Goal: Information Seeking & Learning: Check status

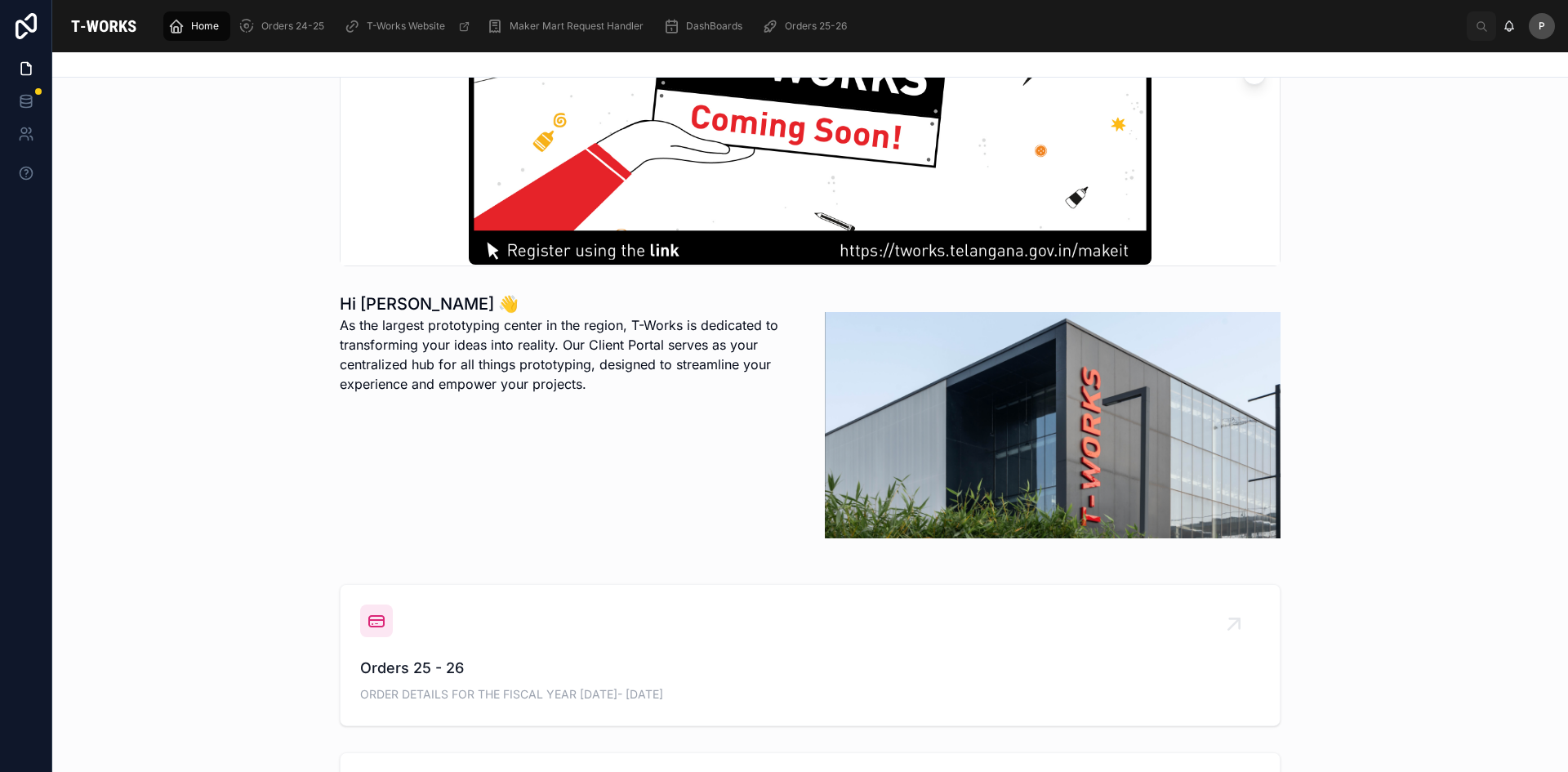
scroll to position [408, 0]
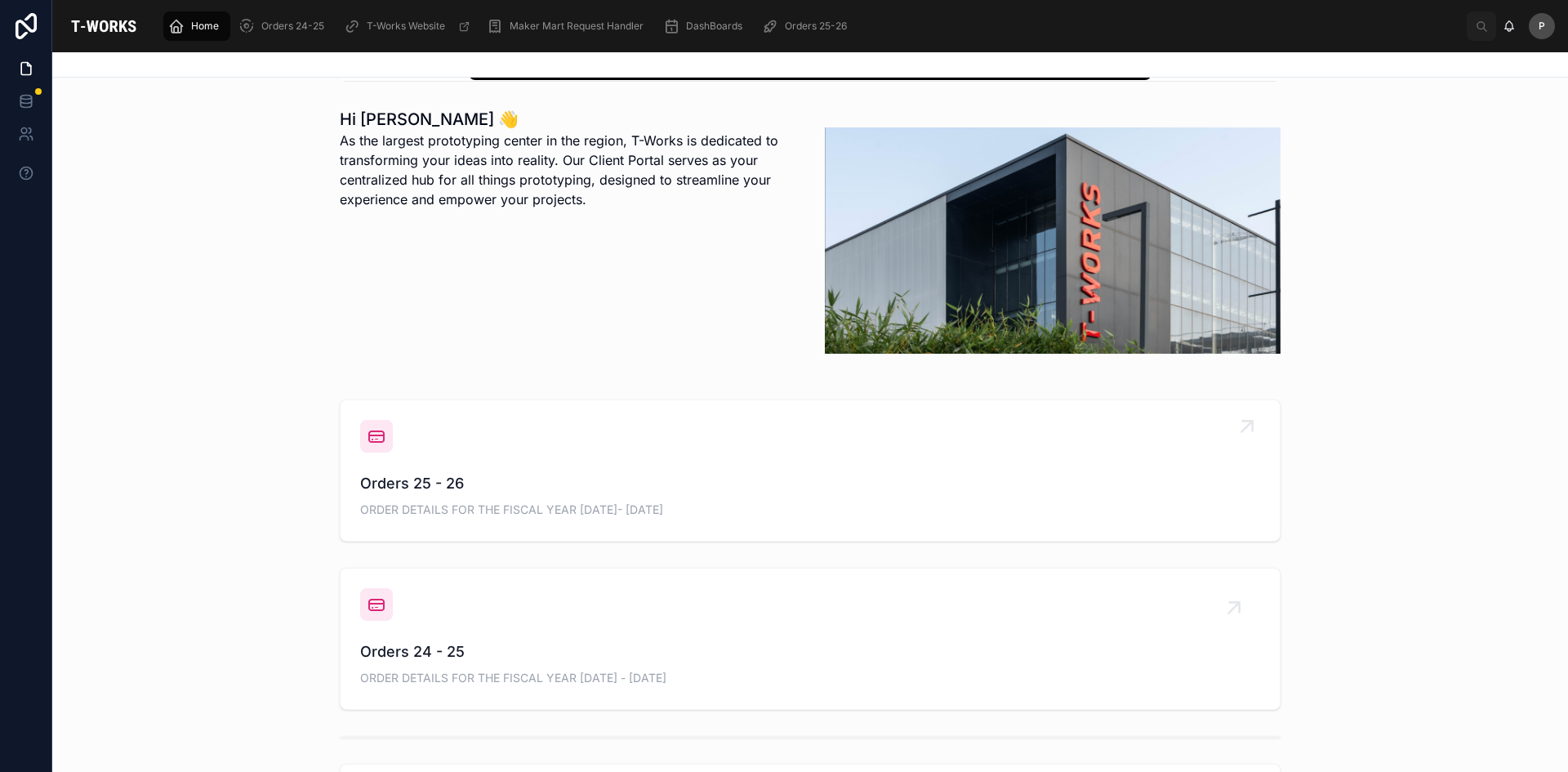
click at [401, 484] on span "Orders 25 - 26" at bounding box center [810, 483] width 900 height 23
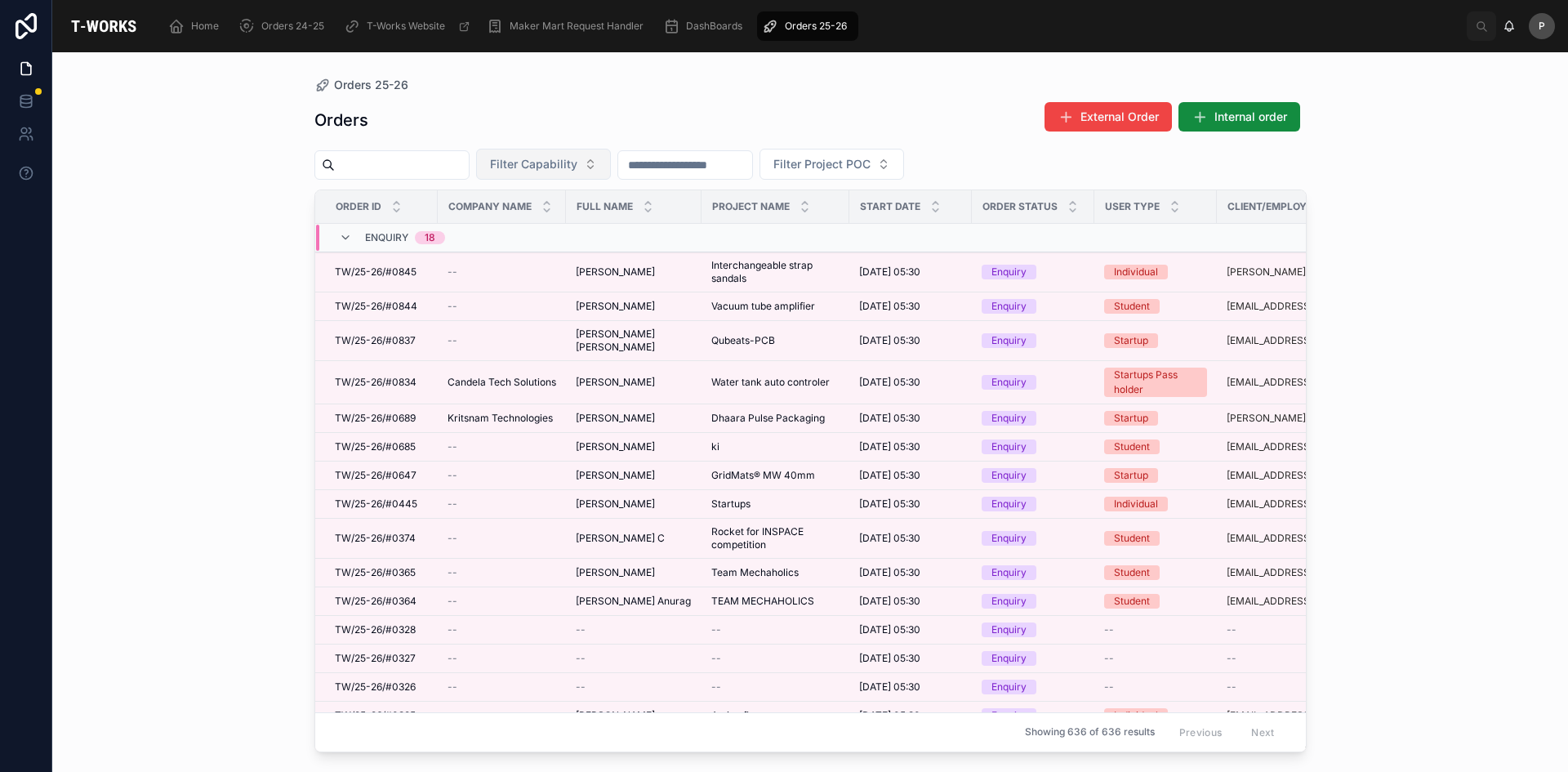
click at [593, 172] on button "Filter Capability" at bounding box center [543, 164] width 134 height 31
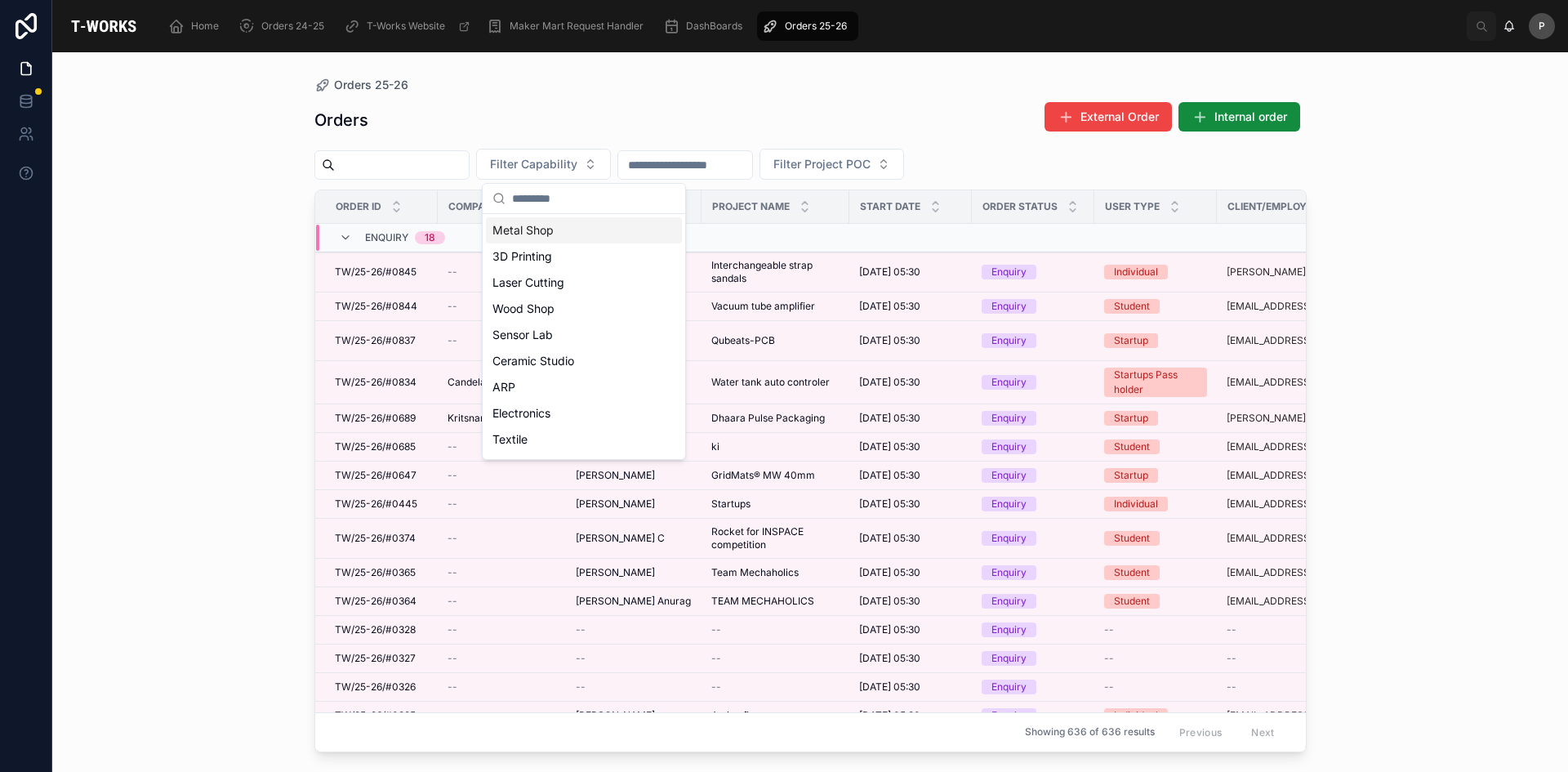
click at [550, 237] on div "Metal Shop" at bounding box center [583, 230] width 196 height 27
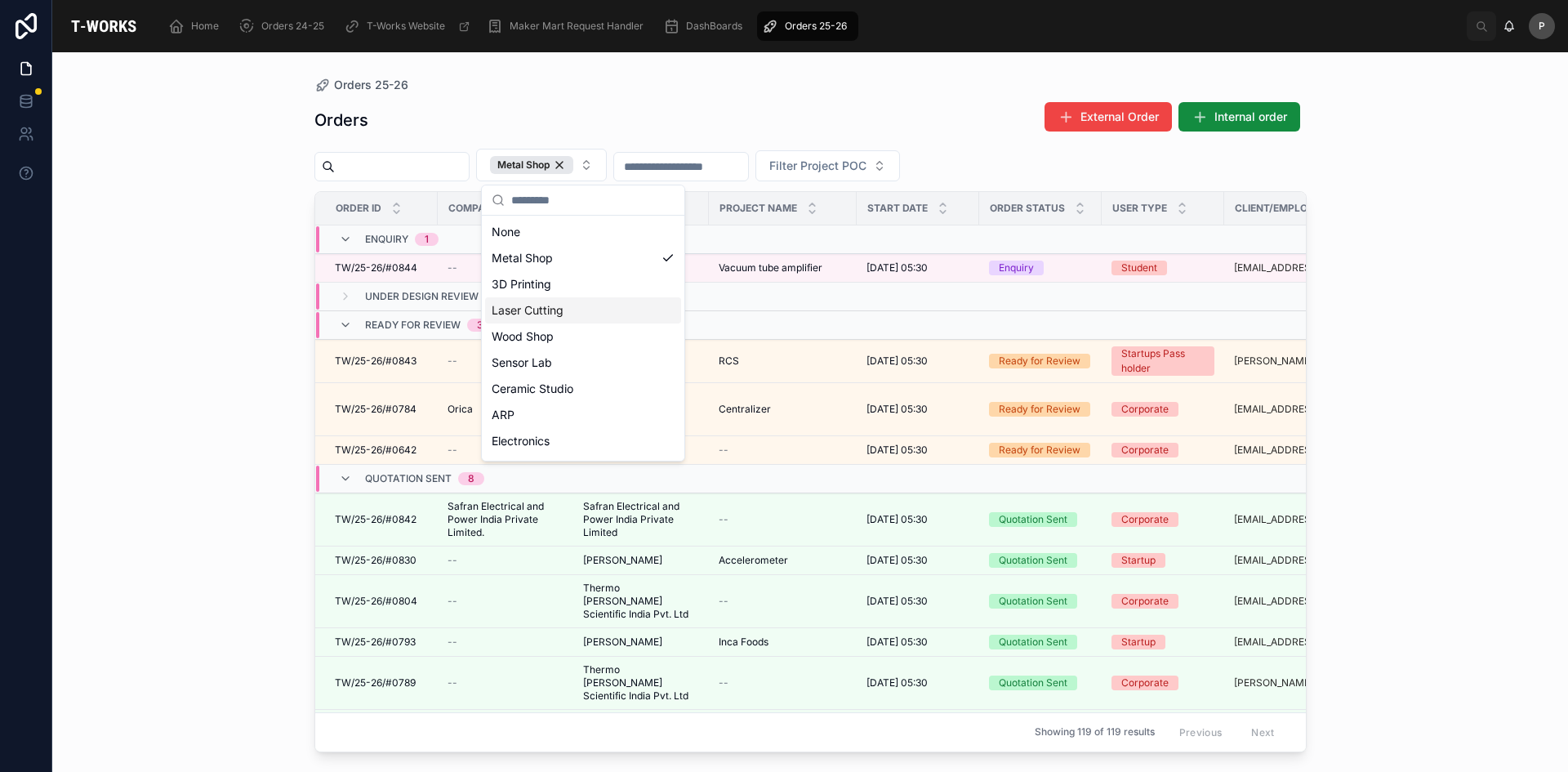
drag, startPoint x: 241, startPoint y: 266, endPoint x: 221, endPoint y: 270, distance: 20.4
click at [241, 266] on div "Orders 25-26 Orders External Order Internal order Metal Shop Filter Project POC…" at bounding box center [810, 412] width 1516 height 720
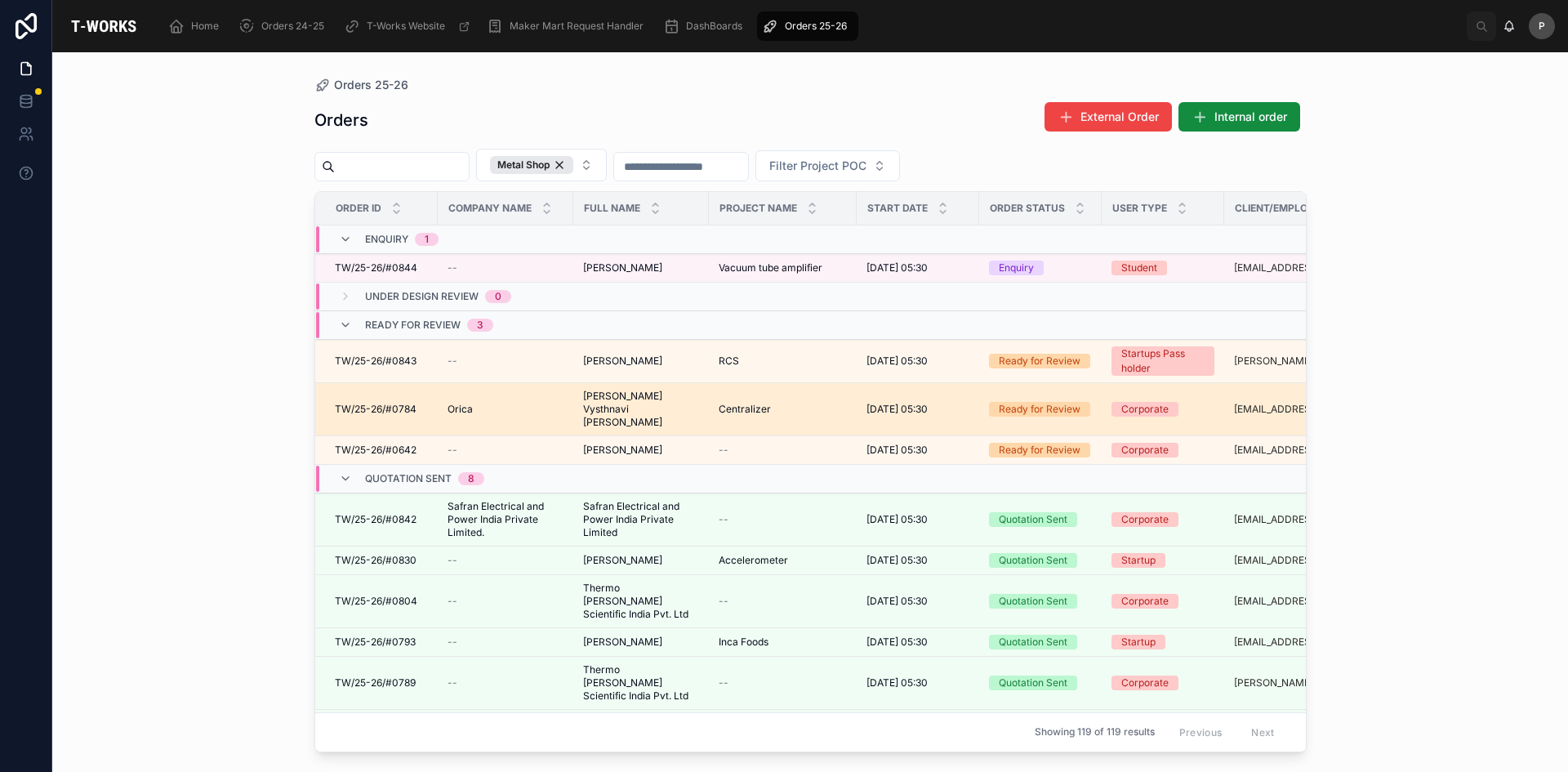
click at [614, 398] on span "[PERSON_NAME] Vysthnavi [PERSON_NAME]" at bounding box center [641, 408] width 116 height 39
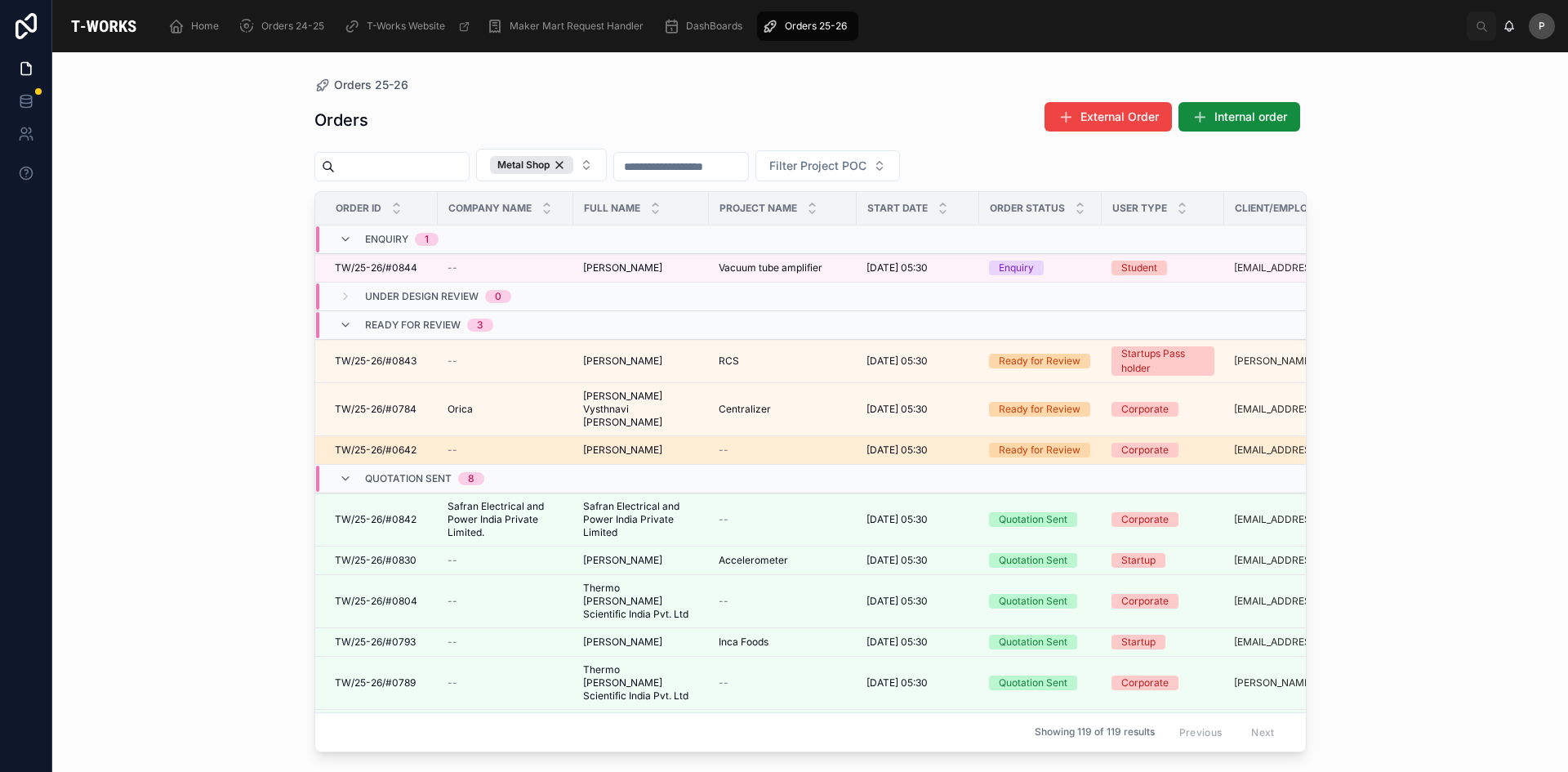
click at [624, 443] on span "[PERSON_NAME]" at bounding box center [623, 450] width 80 height 13
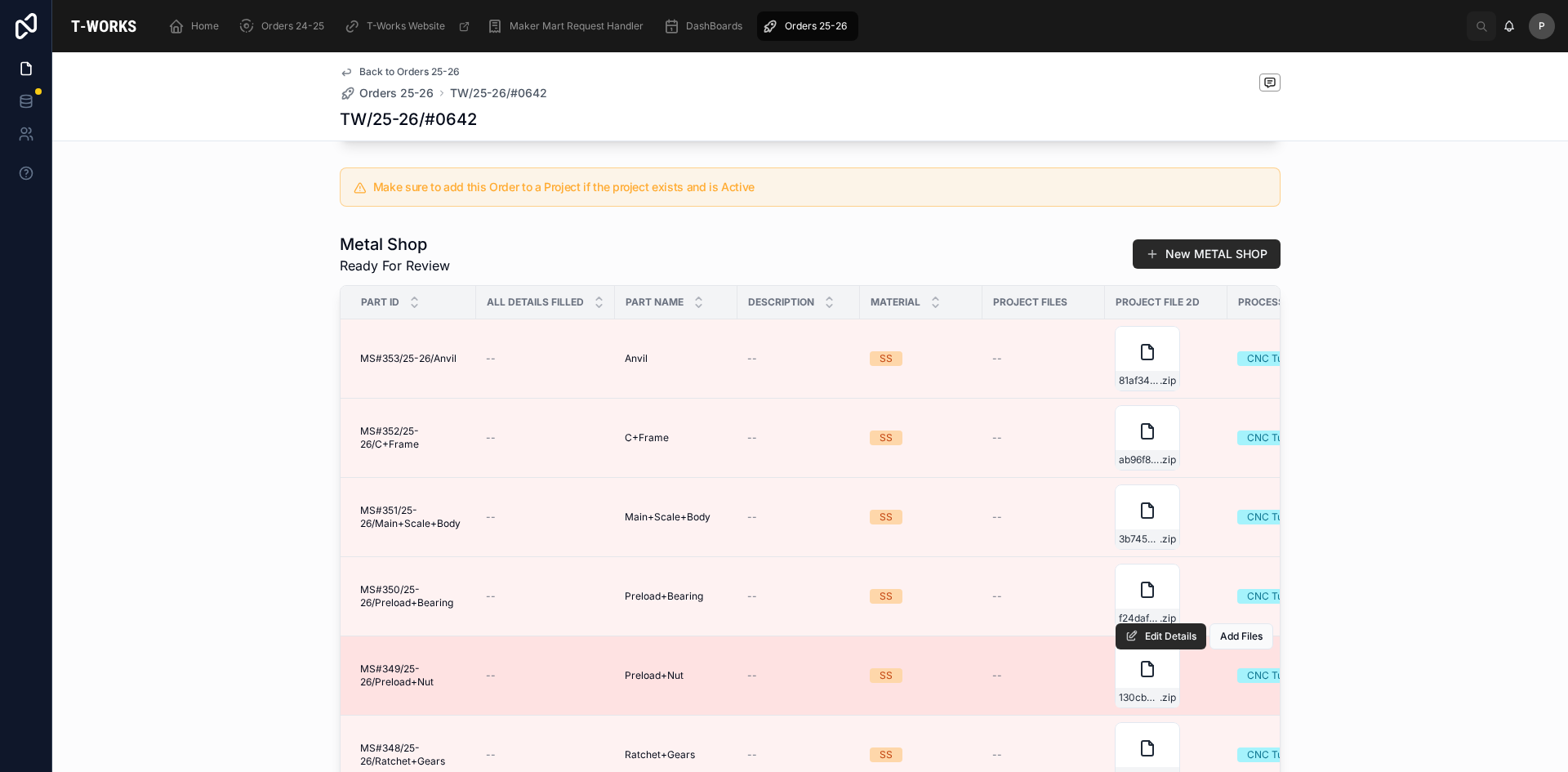
scroll to position [715, 0]
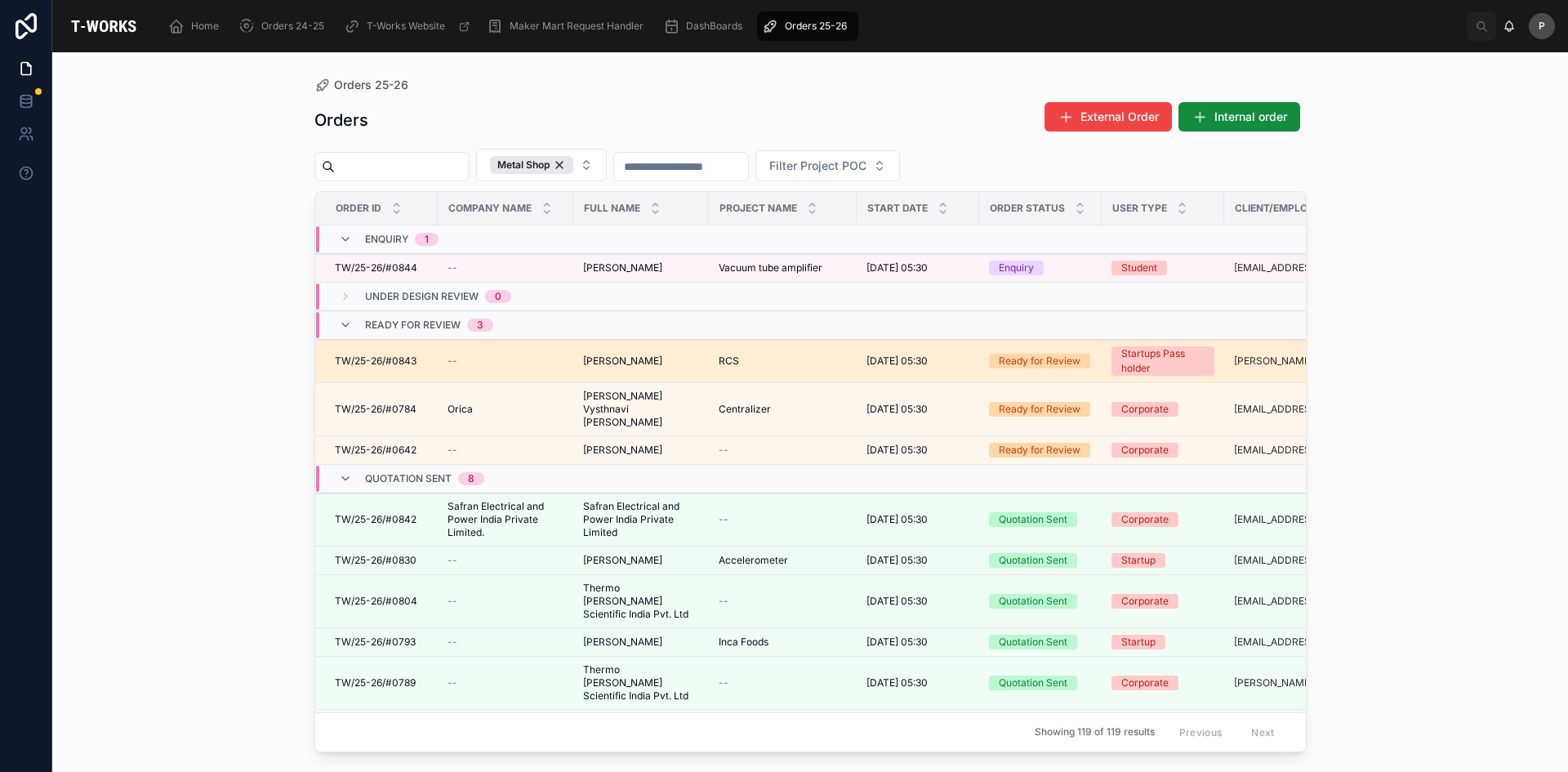
click at [602, 365] on span "[PERSON_NAME]" at bounding box center [623, 361] width 80 height 13
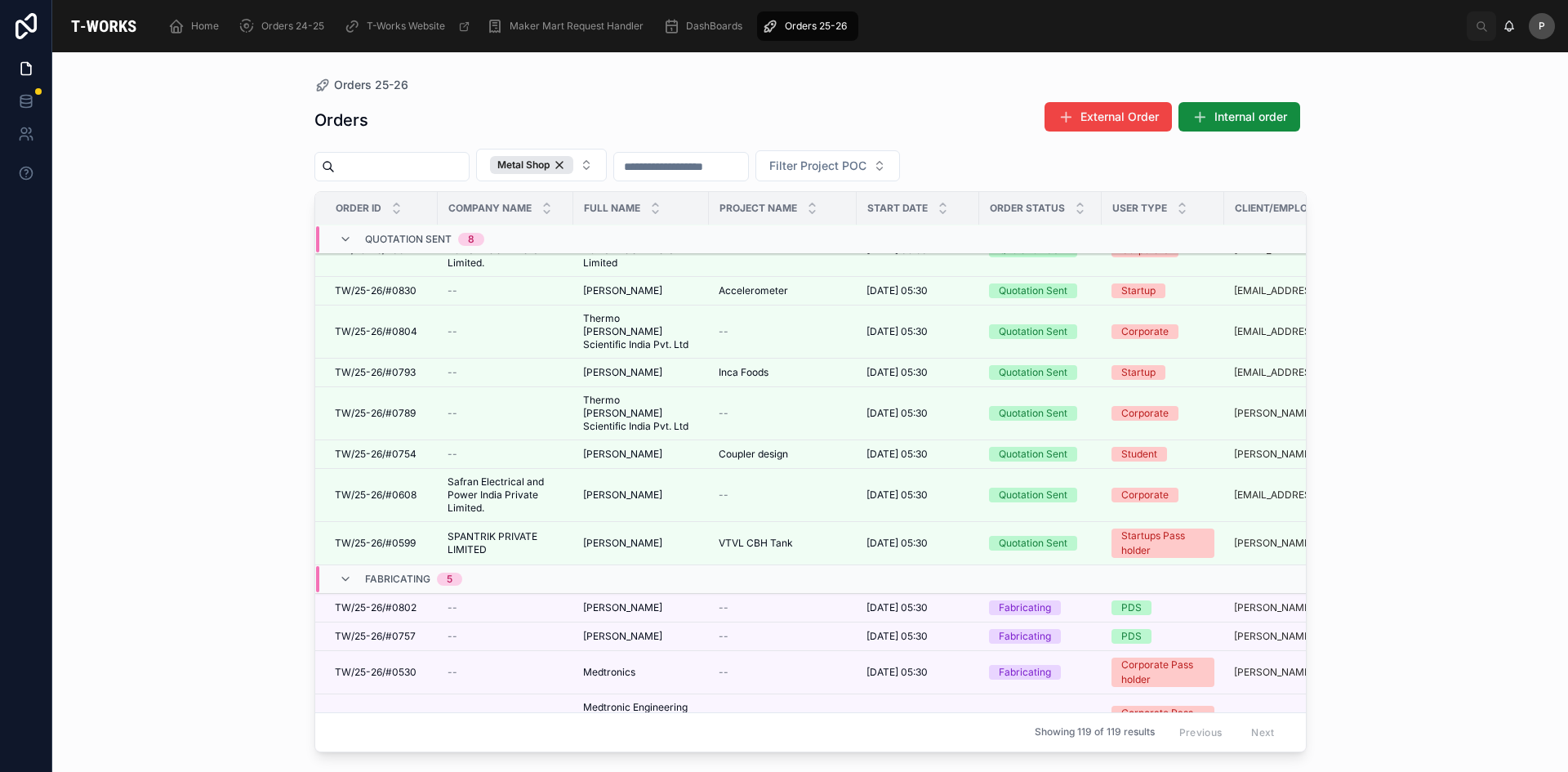
scroll to position [245, 0]
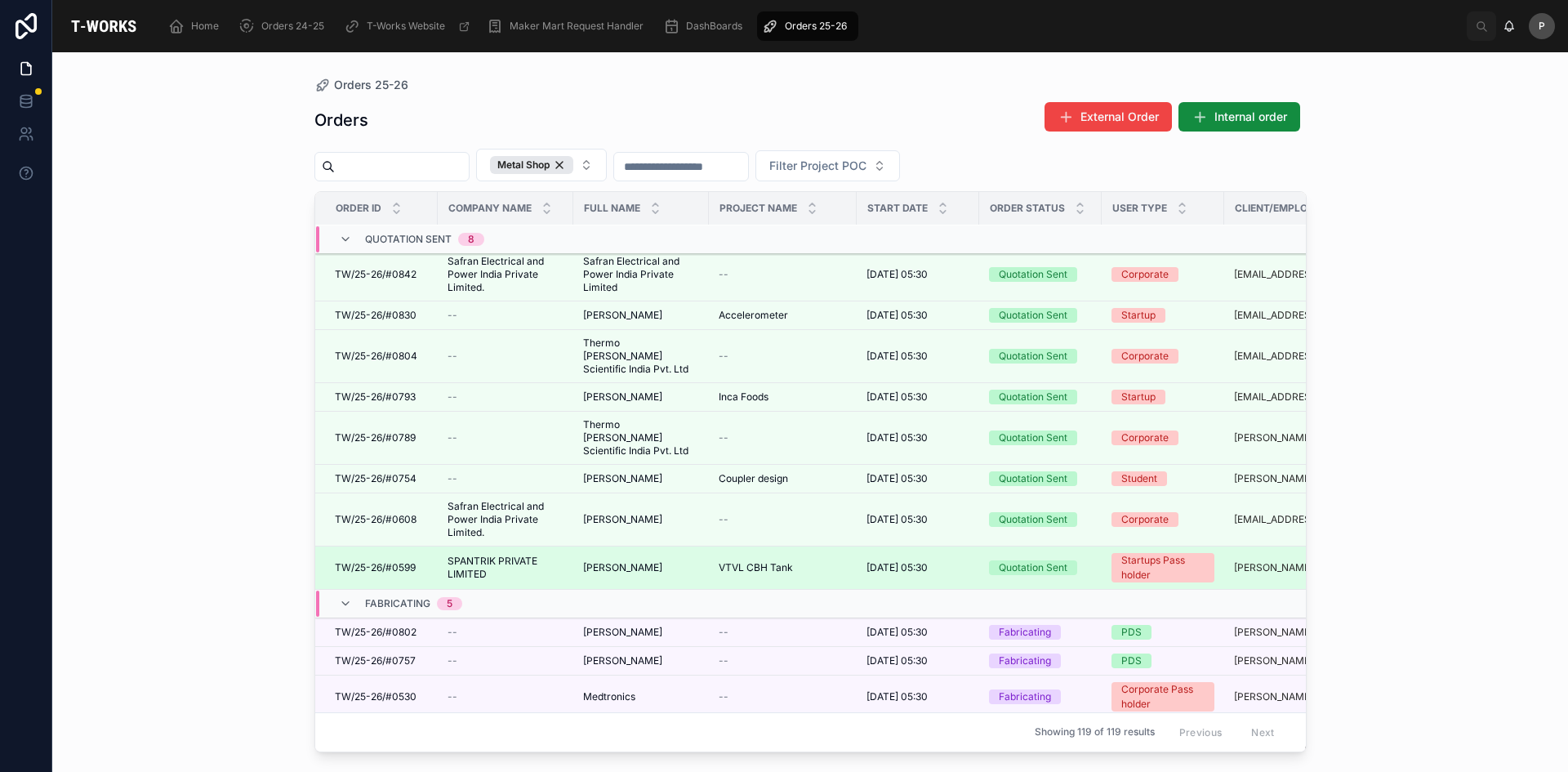
click at [642, 561] on span "[PERSON_NAME]" at bounding box center [623, 567] width 80 height 13
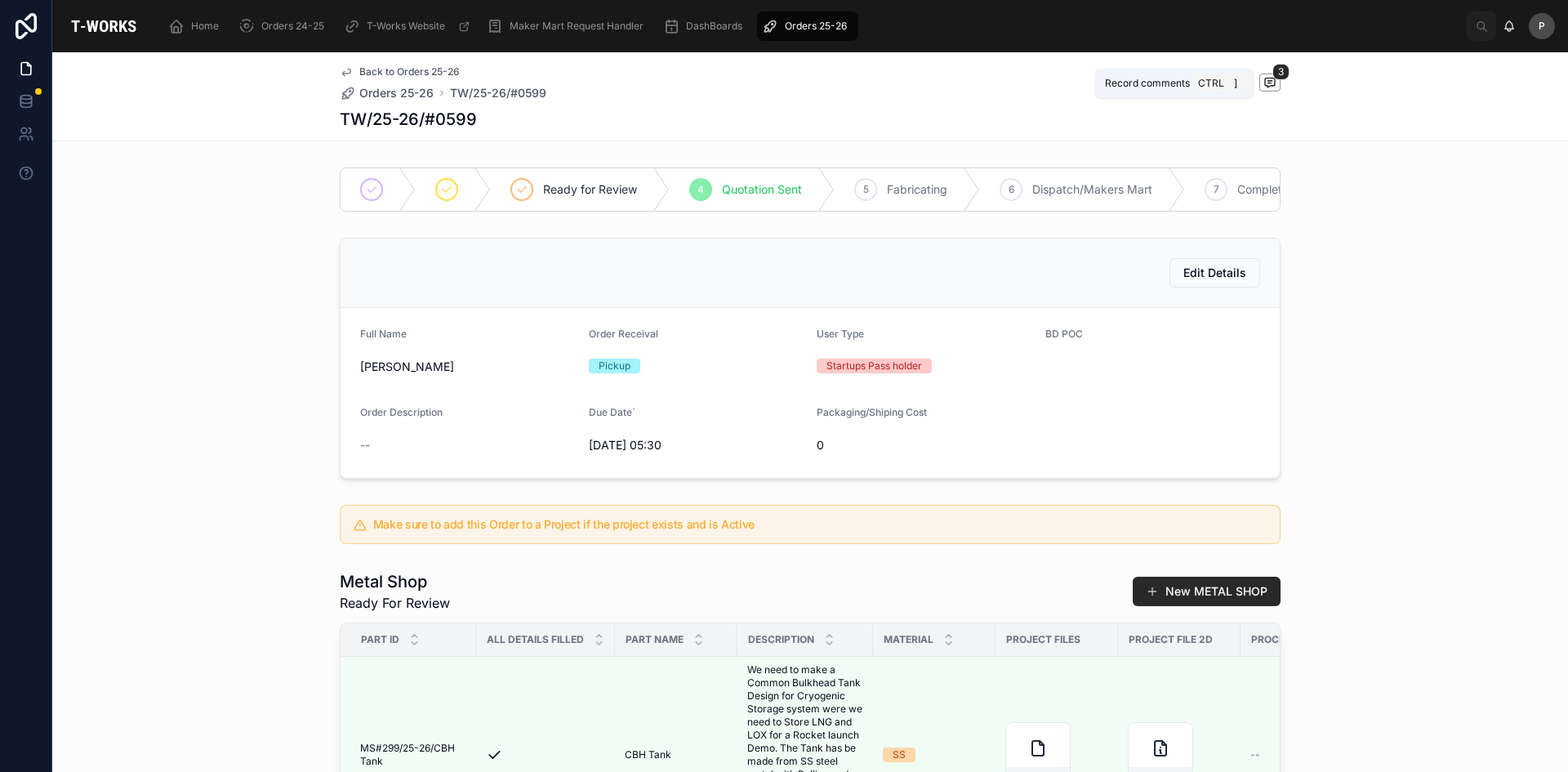
click at [1266, 87] on icon at bounding box center [1270, 82] width 13 height 13
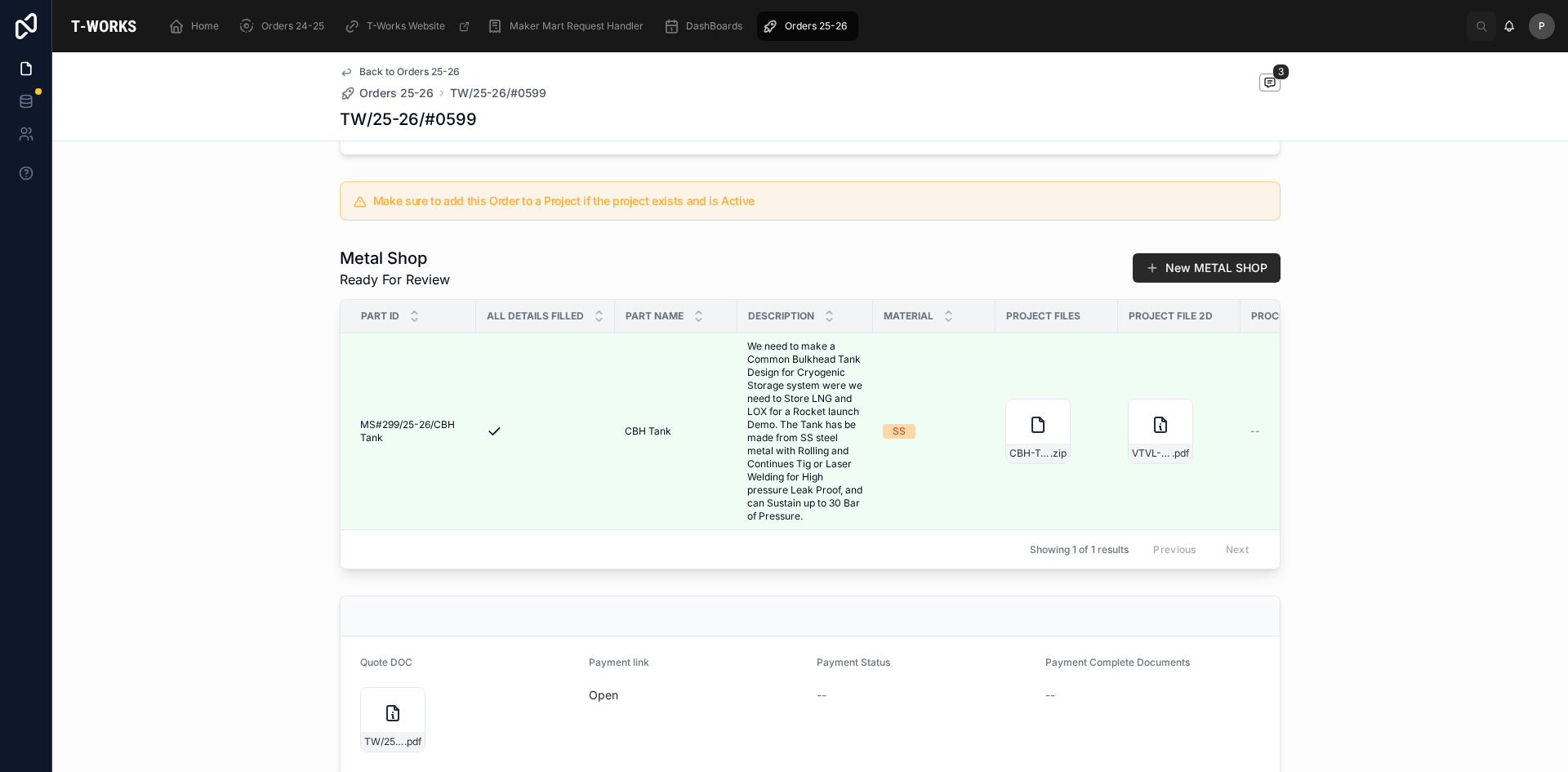
scroll to position [327, 0]
click at [405, 704] on icon at bounding box center [412, 698] width 13 height 13
click at [383, 720] on icon at bounding box center [392, 709] width 20 height 20
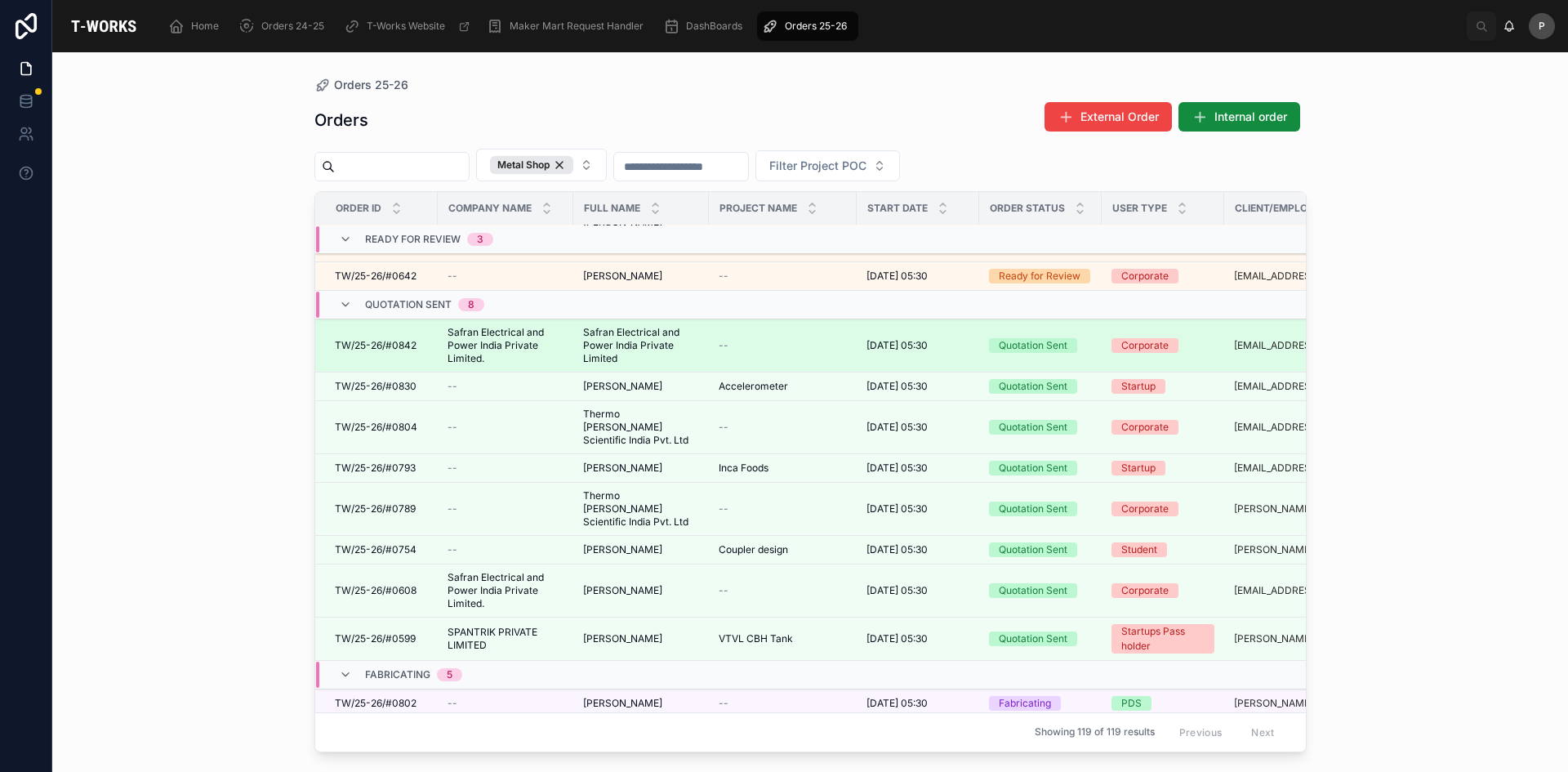
scroll to position [245, 0]
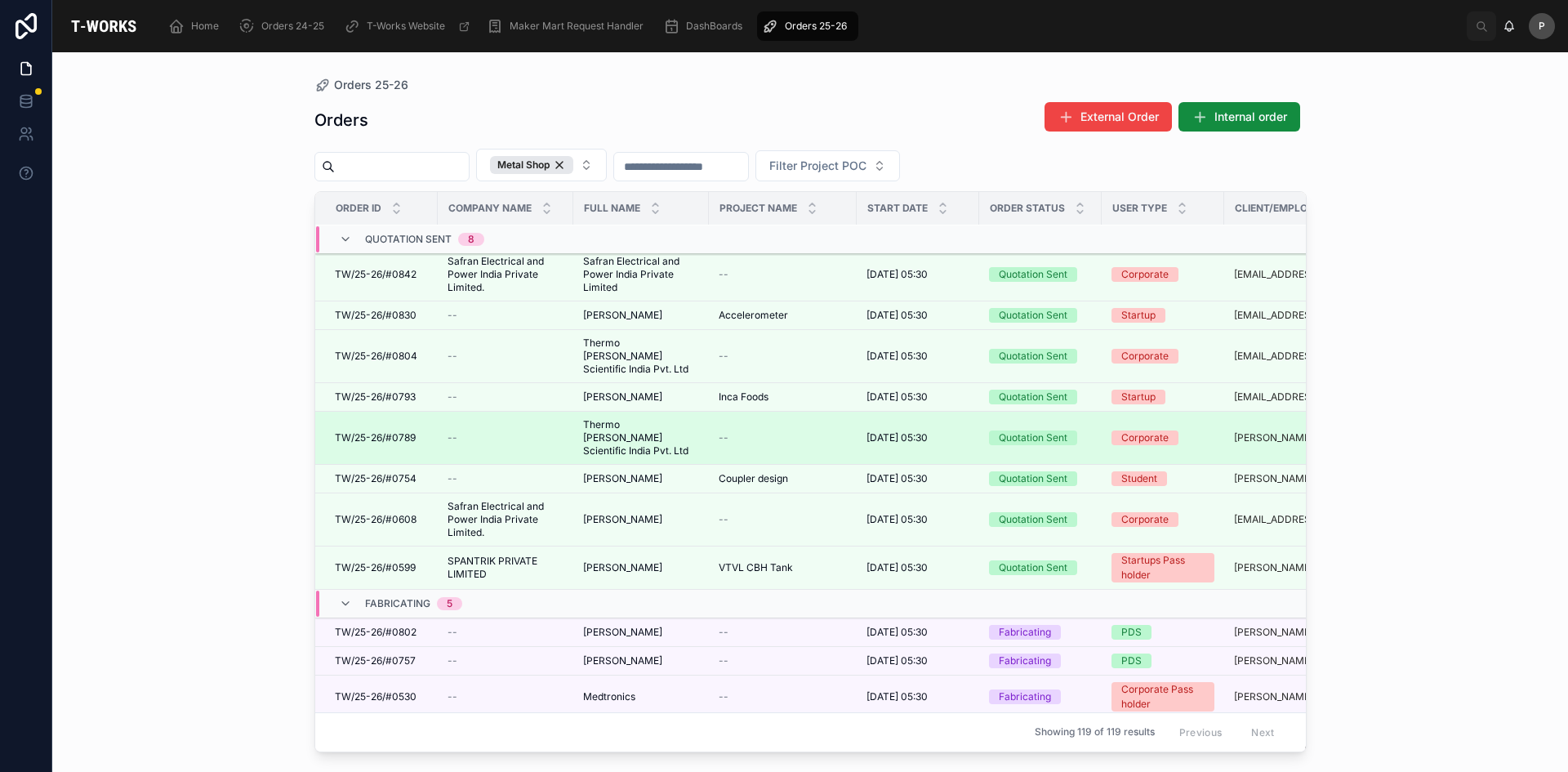
click at [616, 419] on span "Thermo [PERSON_NAME] Scientific India Pvt. Ltd" at bounding box center [641, 438] width 116 height 39
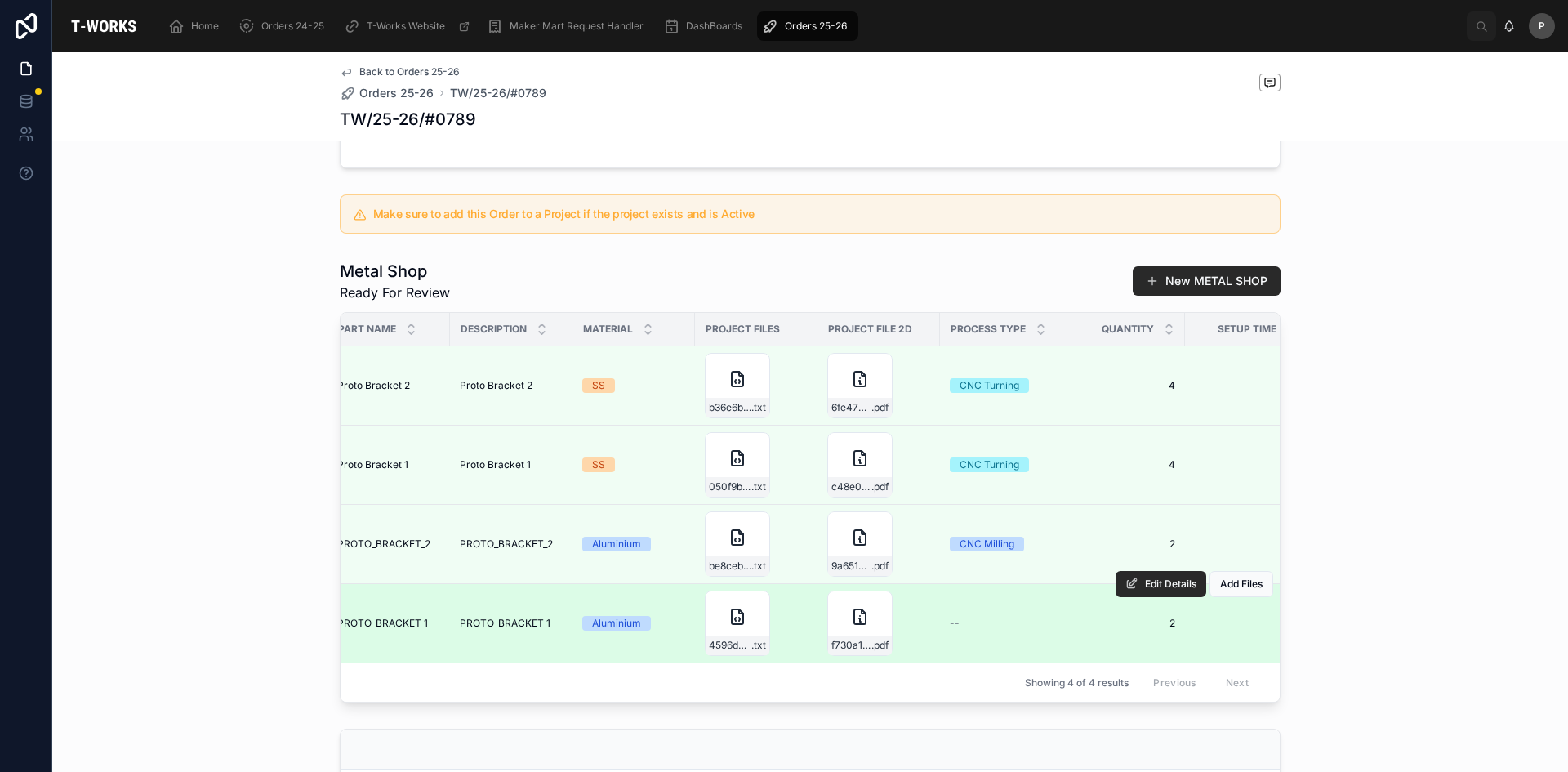
scroll to position [0, 241]
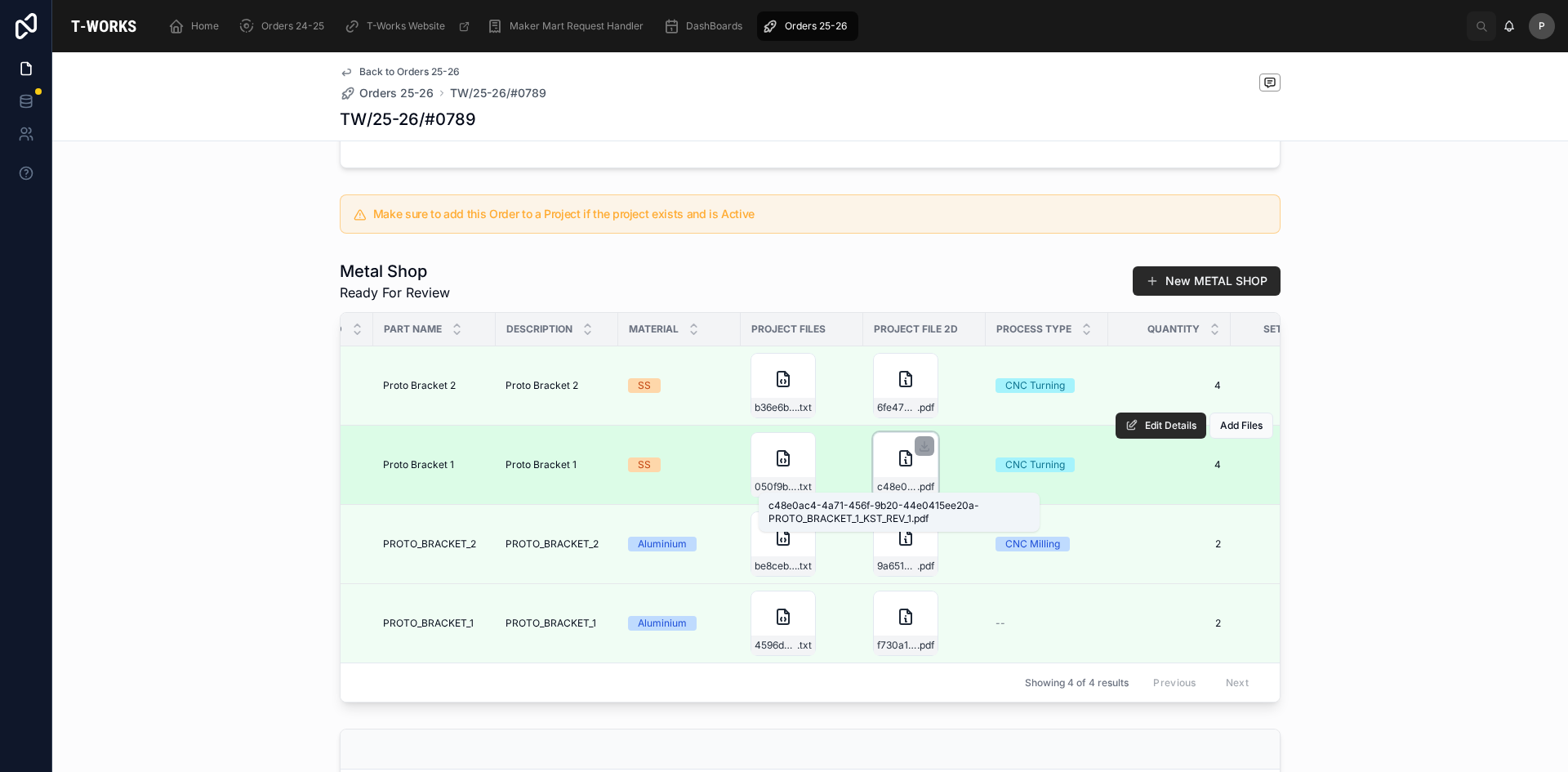
click at [893, 480] on span "c48e0ac4-4a71-456f-9b20-44e0415ee20a-PROTO_BRACKET_1_KST_REV_1" at bounding box center [897, 487] width 40 height 13
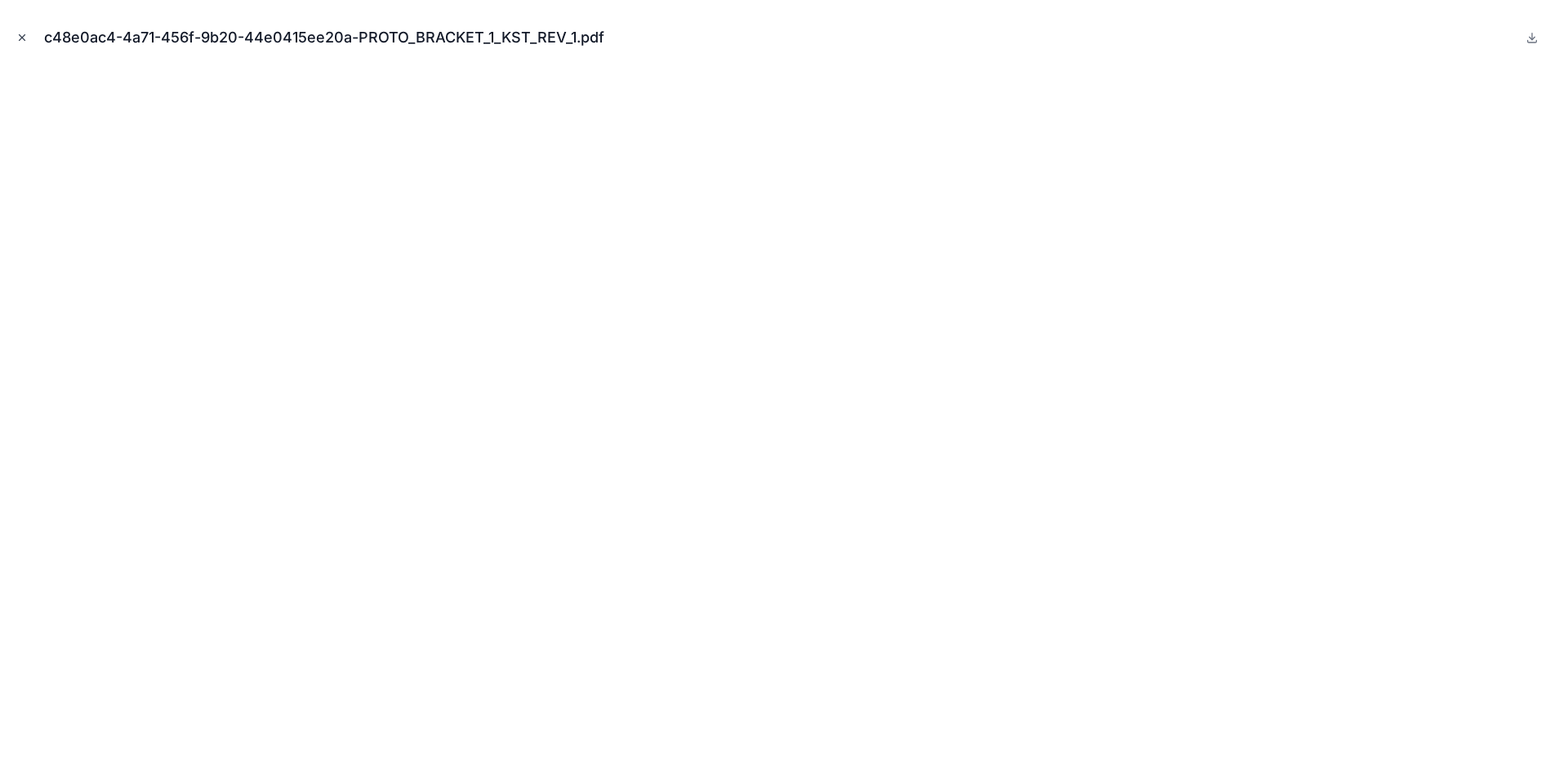
click at [23, 37] on icon "Close modal" at bounding box center [23, 38] width 6 height 6
